Goal: Task Accomplishment & Management: Use online tool/utility

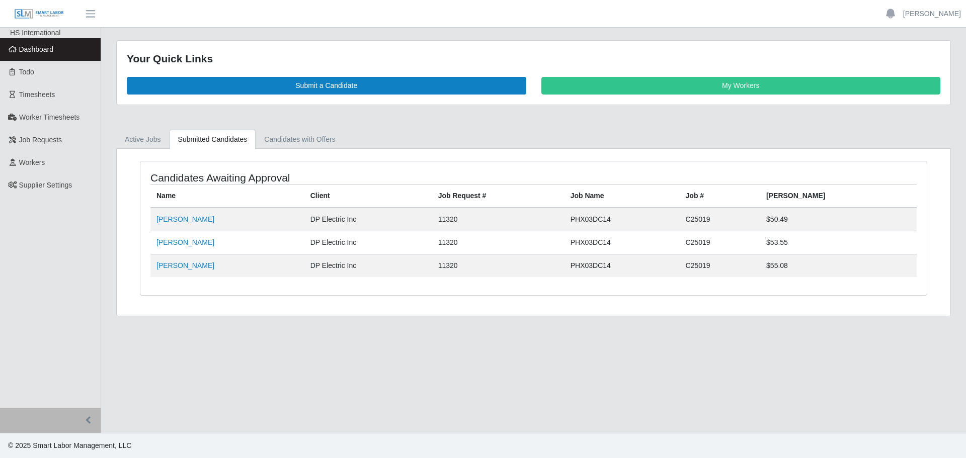
click at [46, 44] on link "Dashboard" at bounding box center [50, 49] width 101 height 23
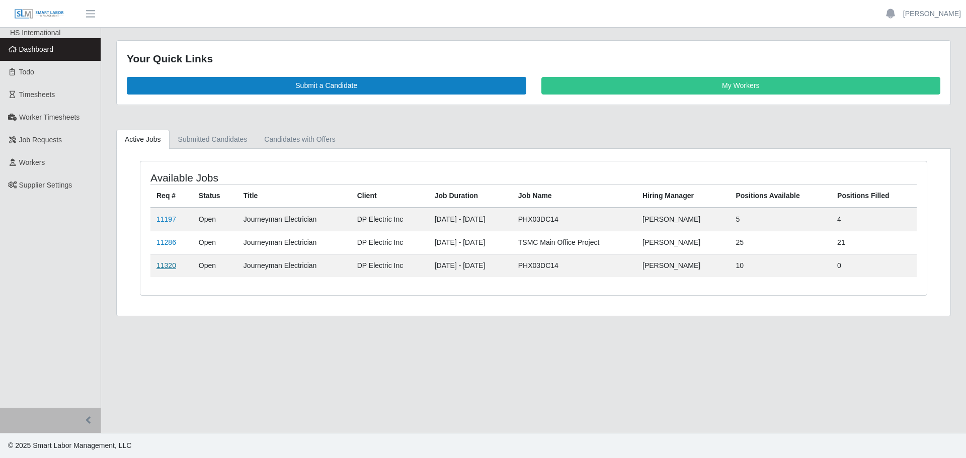
click at [163, 266] on link "11320" at bounding box center [166, 266] width 20 height 8
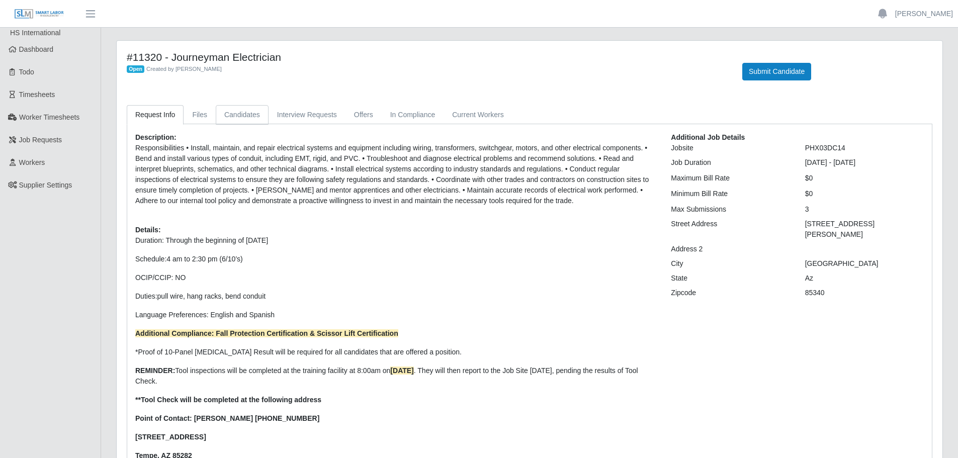
click at [247, 113] on link "Candidates" at bounding box center [242, 115] width 53 height 20
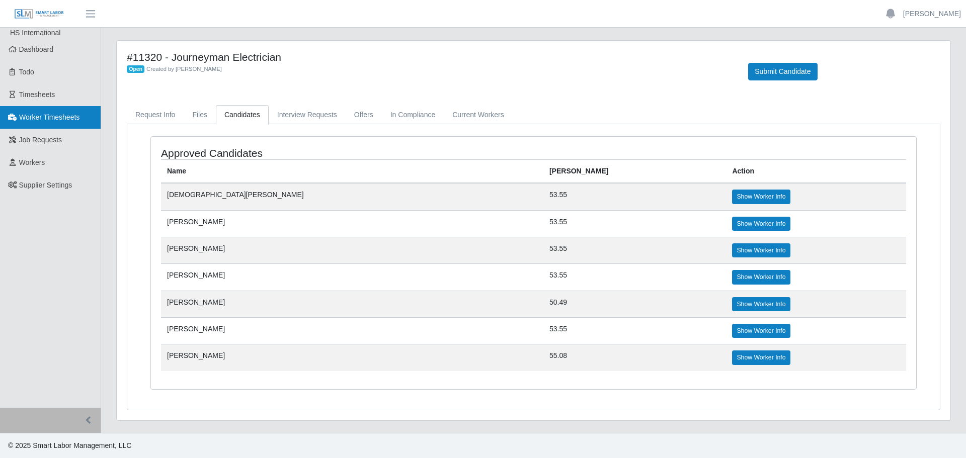
click at [42, 117] on span "Worker Timesheets" at bounding box center [49, 117] width 60 height 8
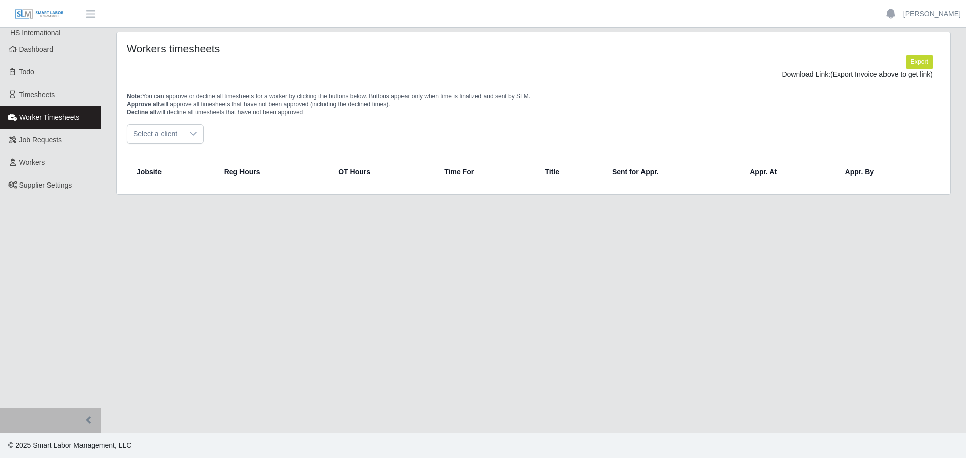
click at [37, 98] on span "Timesheets" at bounding box center [37, 95] width 36 height 8
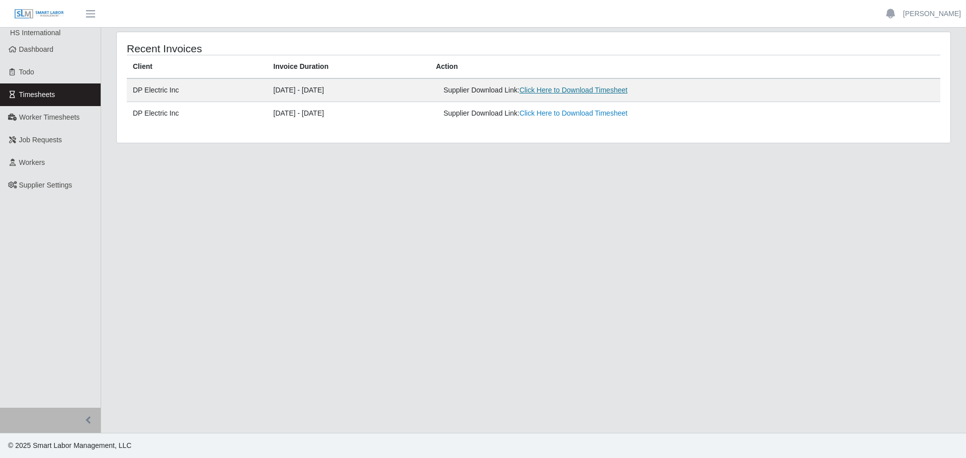
click at [614, 87] on link "Click Here to Download Timesheet" at bounding box center [573, 90] width 108 height 8
